Goal: Task Accomplishment & Management: Complete application form

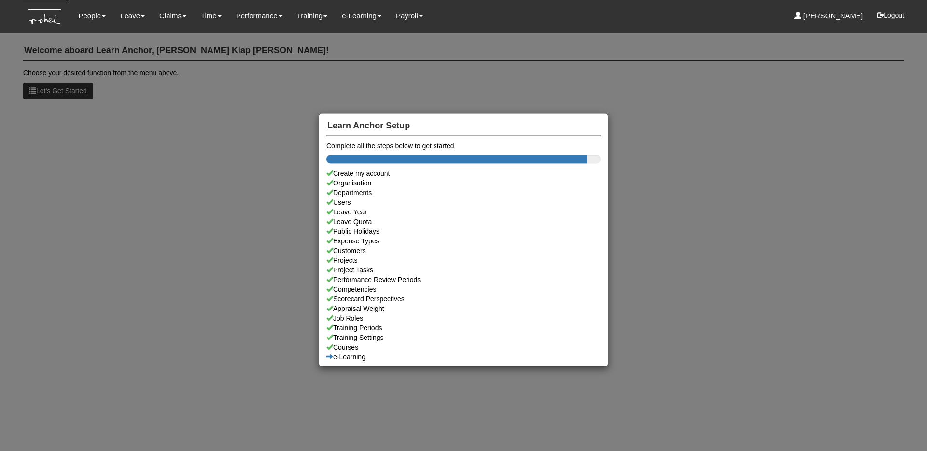
click at [132, 70] on div "Learn Anchor Setup Complete all the steps below to get started Create my accoun…" at bounding box center [463, 225] width 927 height 451
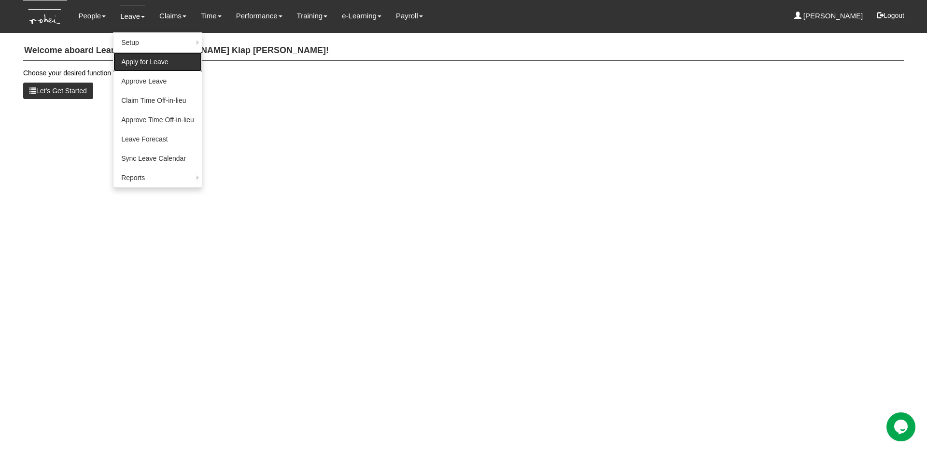
click at [137, 59] on link "Apply for Leave" at bounding box center [157, 61] width 88 height 19
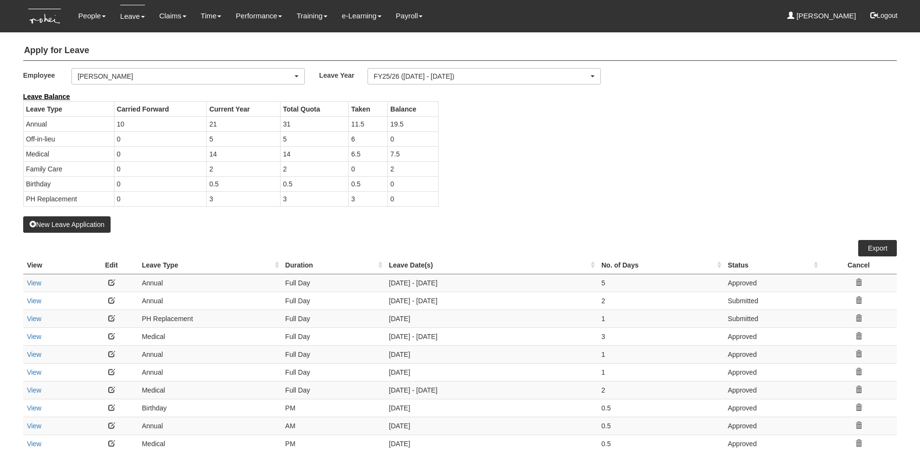
select select "50"
click at [124, 83] on div "[PERSON_NAME]" at bounding box center [188, 76] width 232 height 15
type input "mail"
select select "7c3e28d3-47e4-4b13-aa3a-d21d01cc7fb4"
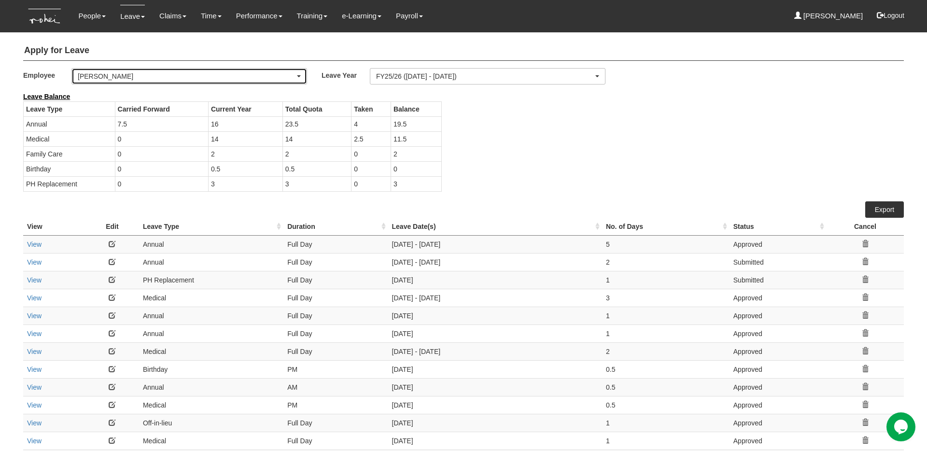
select select "50"
